Goal: Information Seeking & Learning: Understand process/instructions

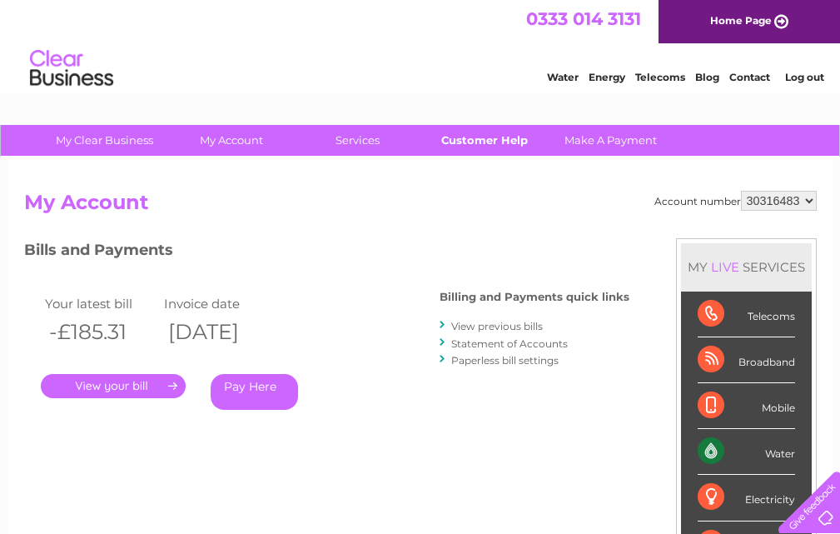
click at [485, 148] on link "Customer Help" at bounding box center [483, 140] width 137 height 31
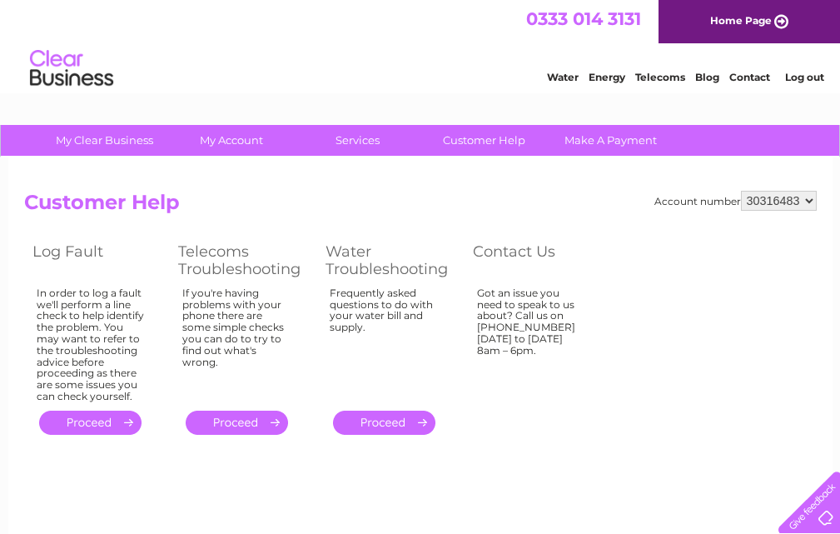
click at [405, 413] on link "." at bounding box center [384, 422] width 102 height 24
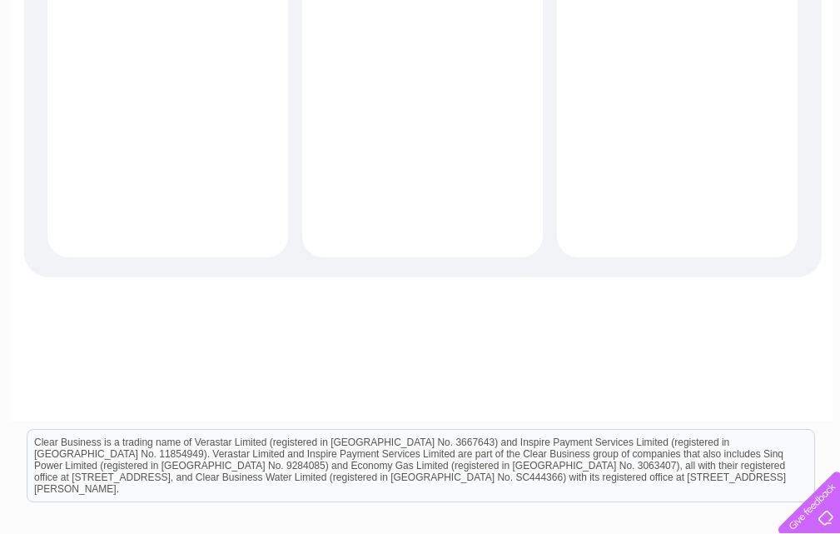
scroll to position [646, 0]
